Goal: Task Accomplishment & Management: Manage account settings

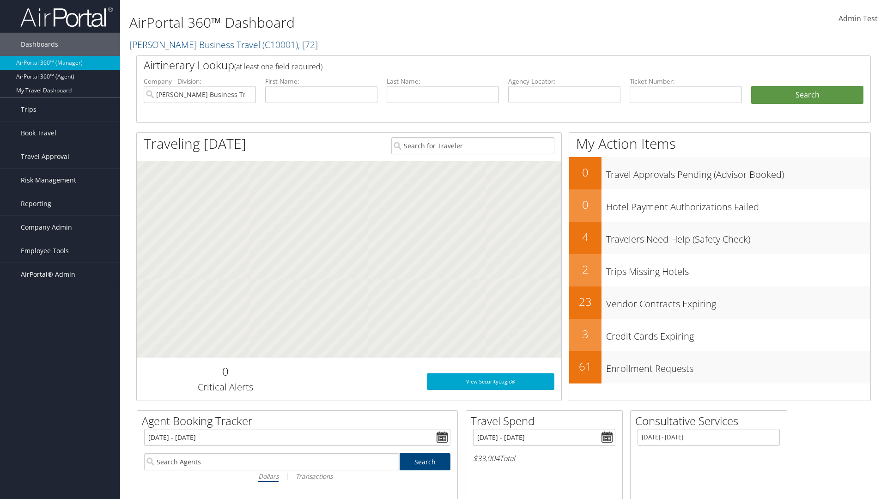
click at [60, 274] on span "AirPortal® Admin" at bounding box center [48, 274] width 55 height 23
click at [60, 355] on link "TMC Management" at bounding box center [60, 362] width 120 height 14
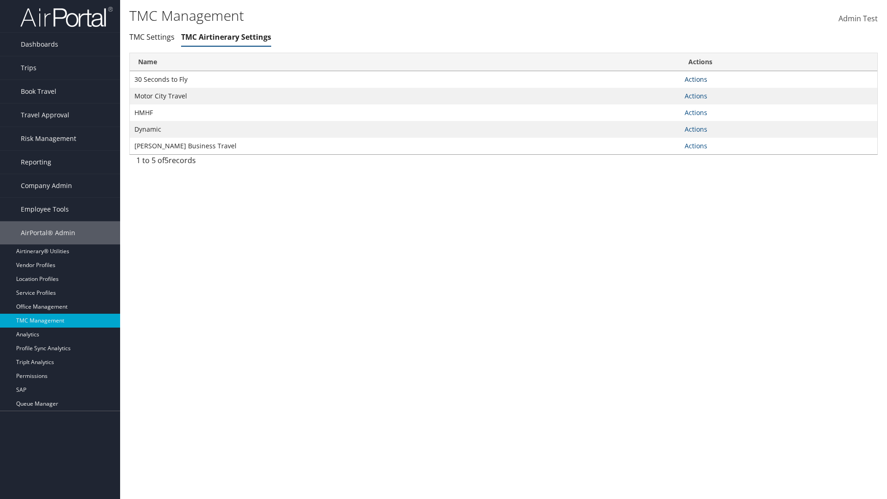
click at [696, 79] on link "Actions" at bounding box center [696, 79] width 23 height 9
click at [0, 0] on link "Manage Air notes" at bounding box center [0, 0] width 0 height 0
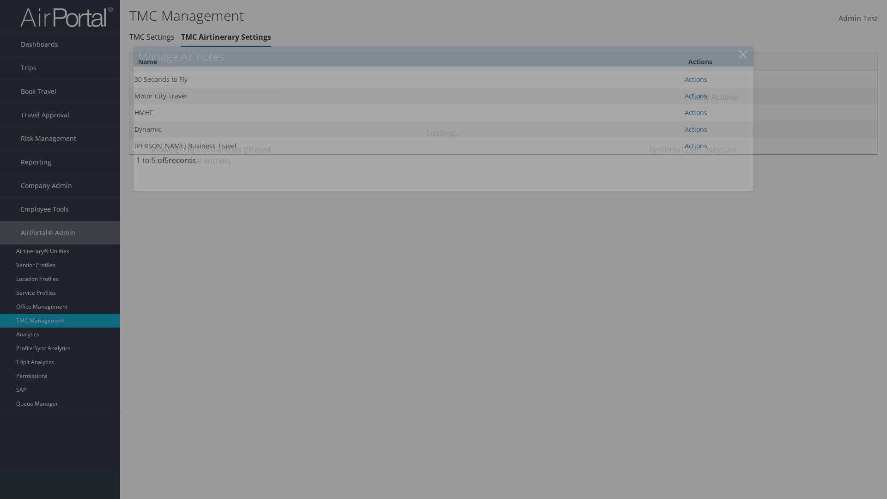
click at [714, 97] on link "Table Actions" at bounding box center [714, 97] width 47 height 10
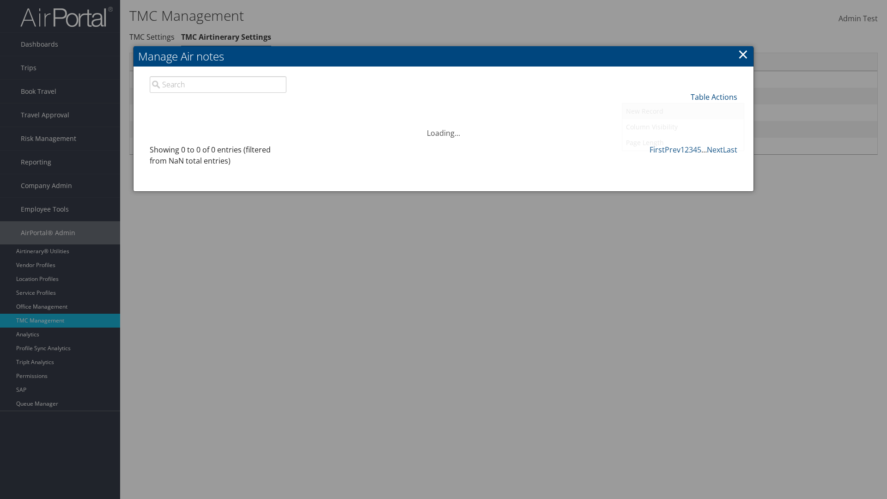
click at [683, 111] on link "New Record" at bounding box center [682, 111] width 121 height 16
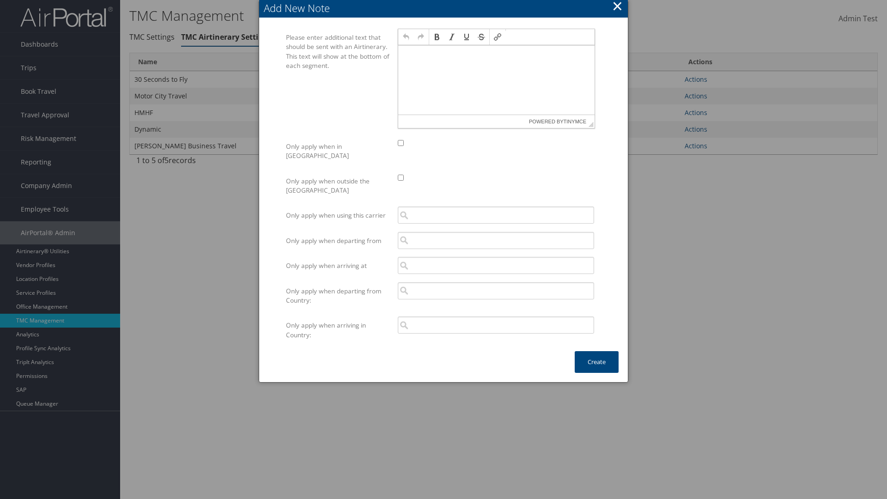
click at [496, 54] on p at bounding box center [496, 53] width 189 height 7
click at [596, 352] on button "Create" at bounding box center [597, 362] width 44 height 22
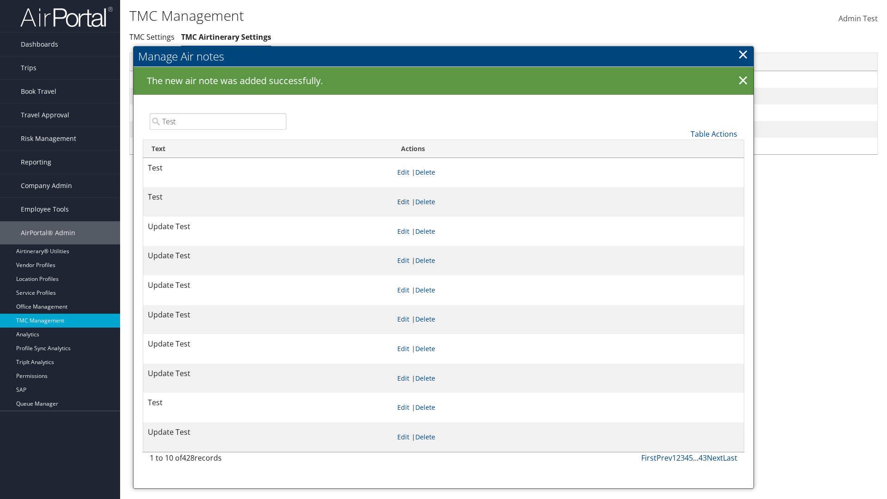
type input "Test"
click at [409, 201] on link "Edit" at bounding box center [403, 201] width 12 height 9
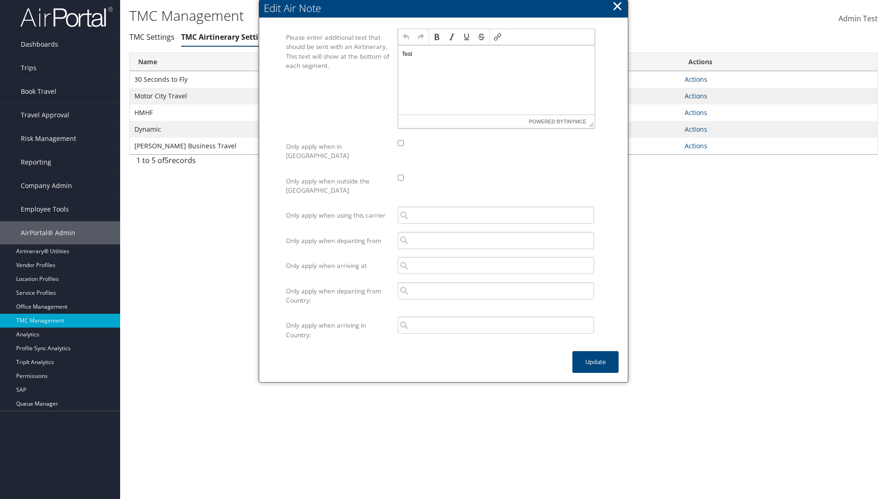
click at [496, 54] on p "Test" at bounding box center [496, 53] width 189 height 7
click at [595, 352] on button "Update" at bounding box center [595, 362] width 46 height 22
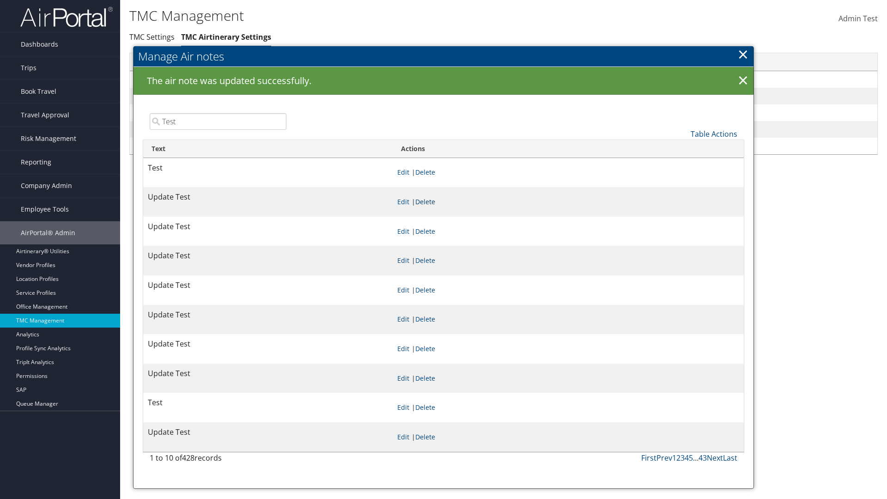
click at [435, 201] on link "Delete" at bounding box center [425, 201] width 20 height 9
